Goal: Task Accomplishment & Management: Use online tool/utility

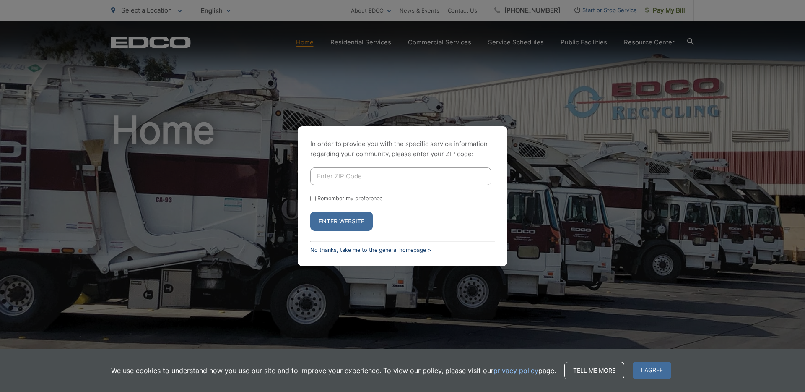
click at [359, 250] on link "No thanks, take me to the general homepage >" at bounding box center [370, 250] width 121 height 6
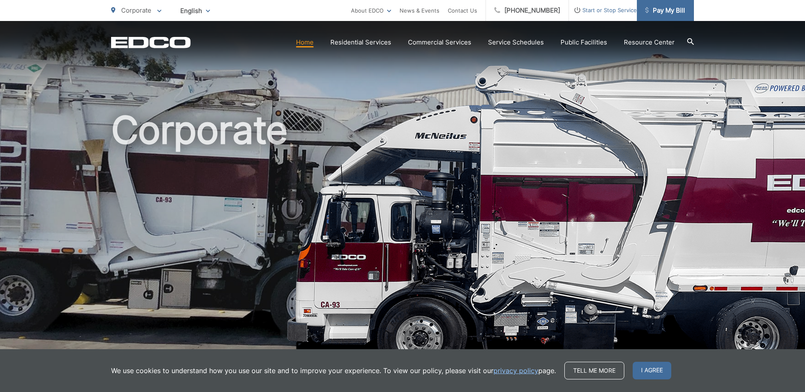
click at [669, 13] on span "Pay My Bill" at bounding box center [666, 10] width 40 height 10
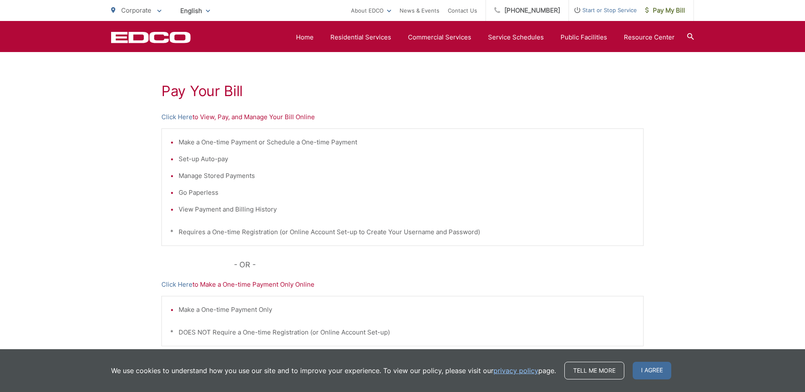
scroll to position [130, 0]
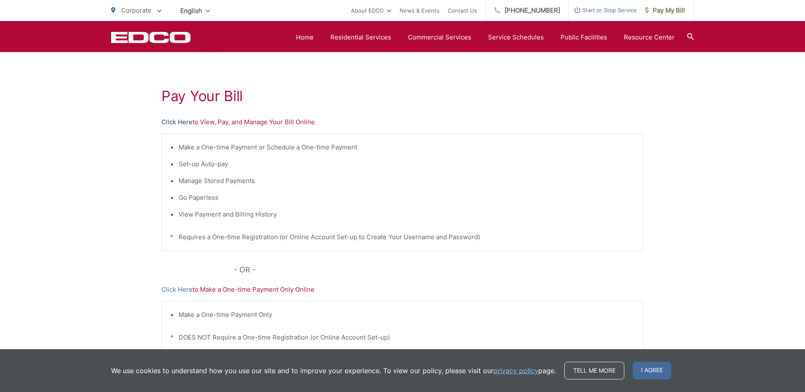
click at [185, 122] on link "Click Here" at bounding box center [176, 122] width 31 height 10
